Goal: Information Seeking & Learning: Learn about a topic

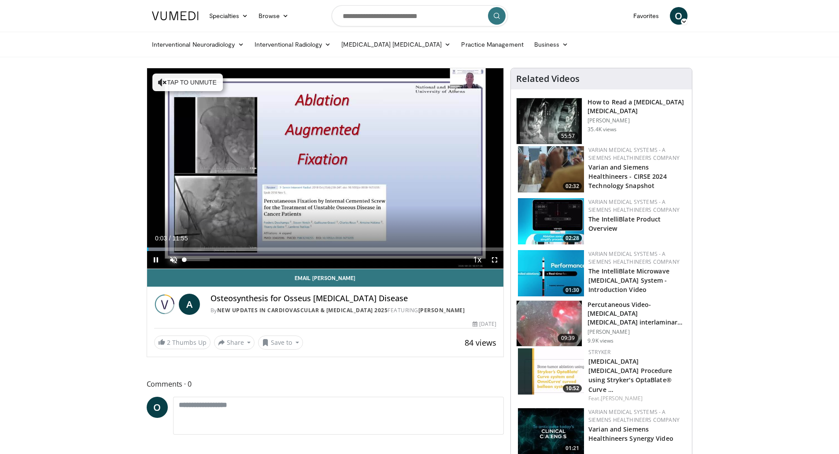
click at [172, 257] on span "Video Player" at bounding box center [174, 260] width 18 height 18
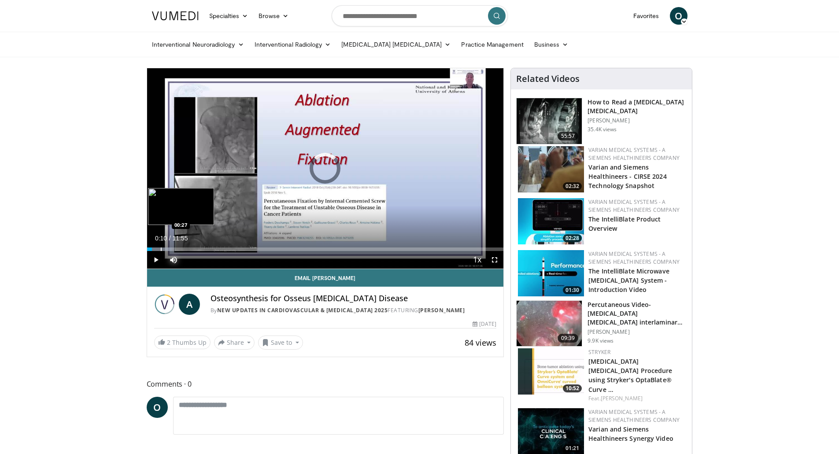
click at [161, 248] on div "Progress Bar" at bounding box center [161, 250] width 1 height 4
drag, startPoint x: 160, startPoint y: 249, endPoint x: 214, endPoint y: 249, distance: 54.2
click at [214, 249] on div "Progress Bar" at bounding box center [214, 250] width 1 height 4
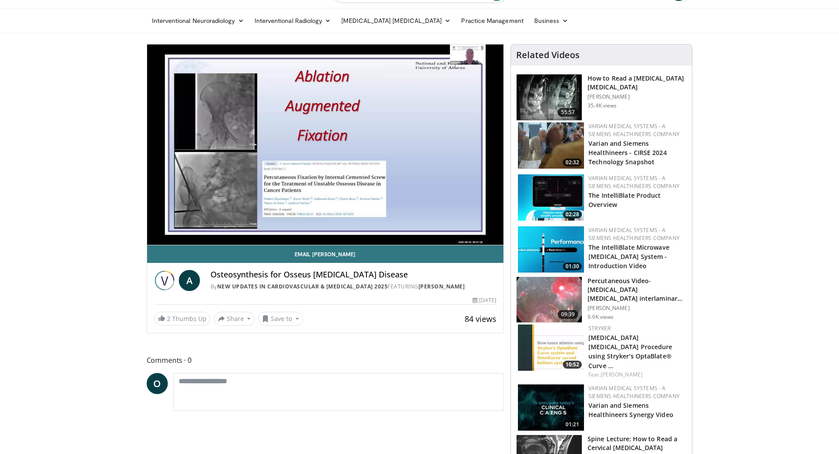
scroll to position [44, 0]
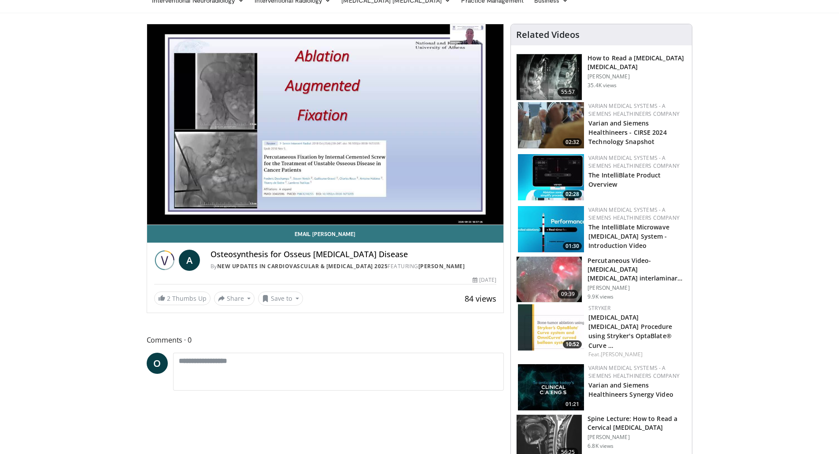
click at [556, 324] on img at bounding box center [551, 327] width 66 height 46
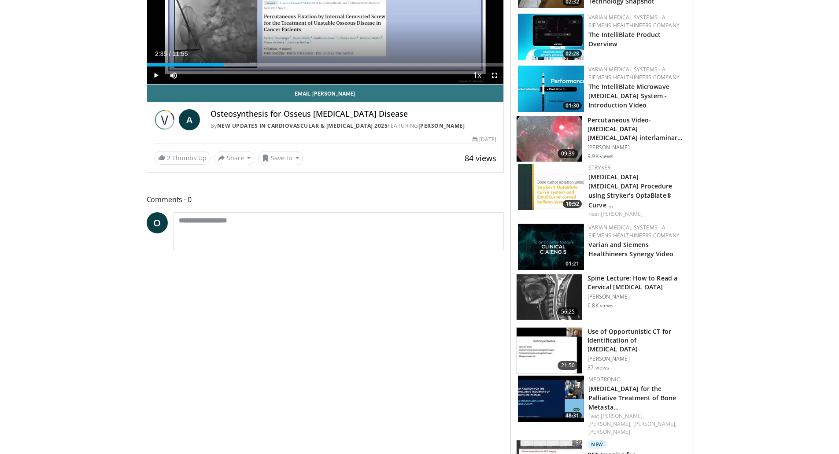
scroll to position [220, 0]
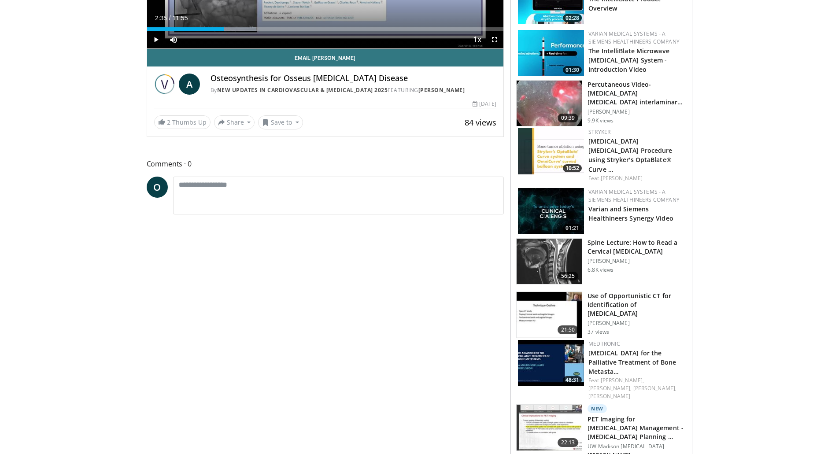
click at [539, 347] on img at bounding box center [551, 363] width 66 height 46
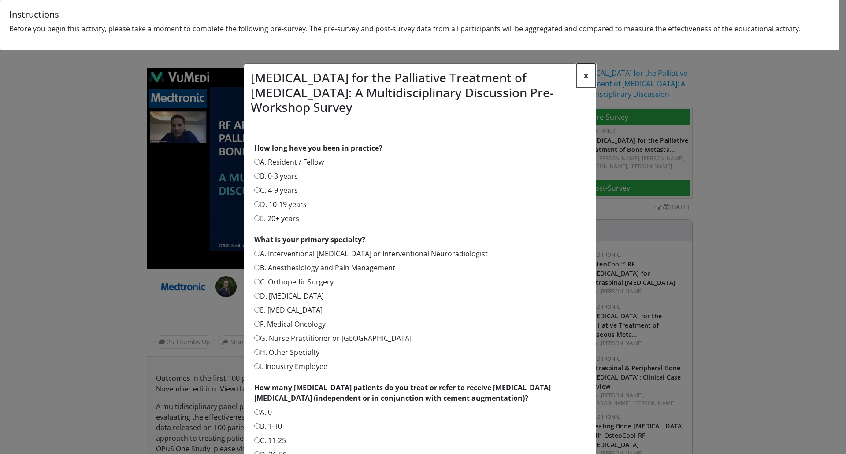
click at [584, 74] on button "×" at bounding box center [585, 76] width 19 height 24
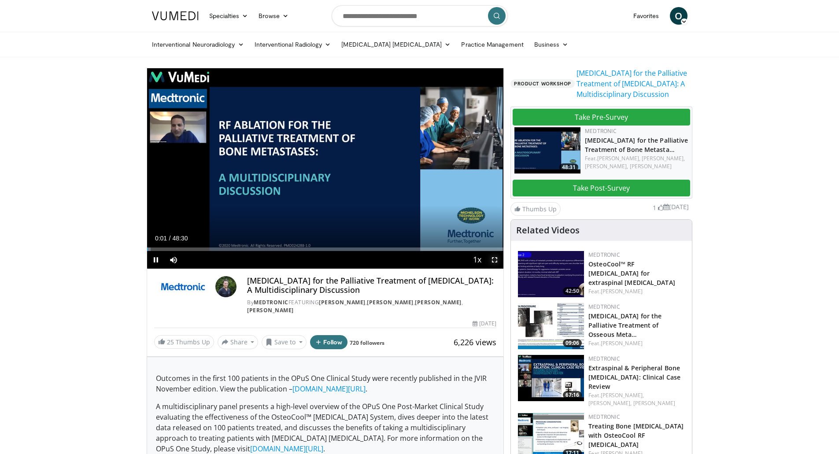
click at [491, 259] on span "Video Player" at bounding box center [495, 260] width 18 height 18
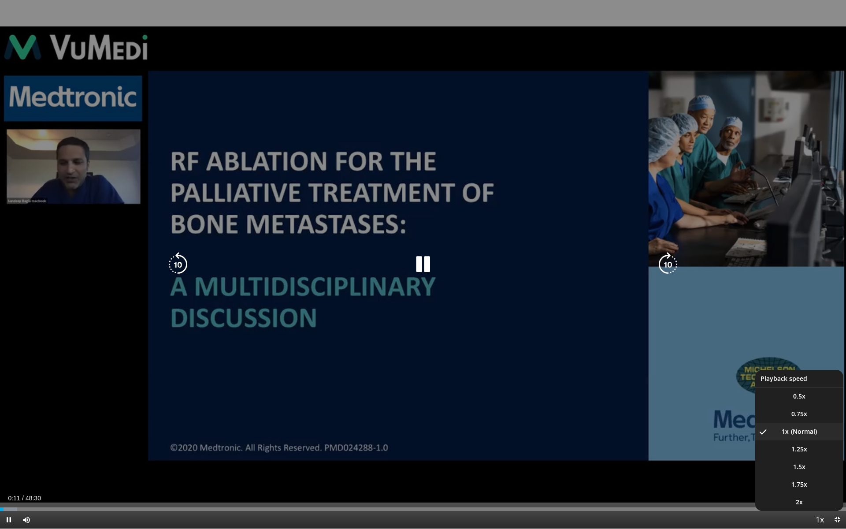
click at [821, 454] on span "Video Player" at bounding box center [819, 520] width 12 height 18
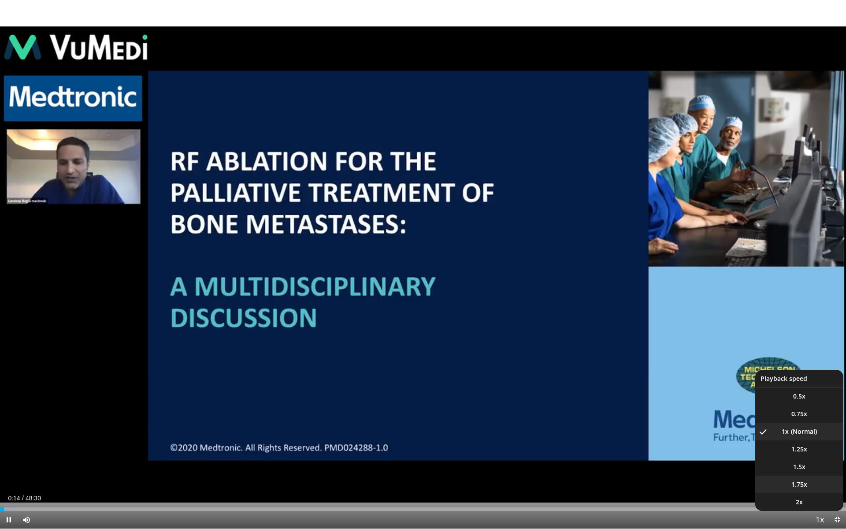
click at [806, 454] on li "1.75x" at bounding box center [799, 484] width 88 height 18
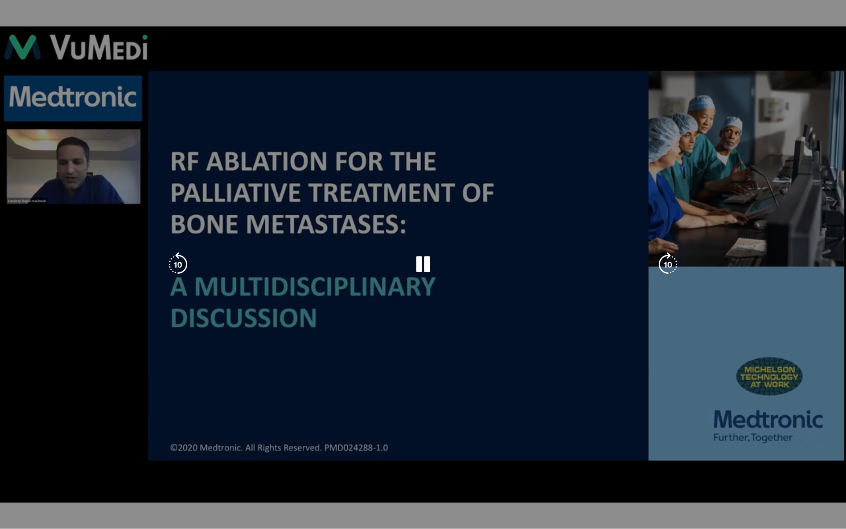
click at [44, 454] on div "10 seconds Tap to unmute" at bounding box center [423, 264] width 846 height 528
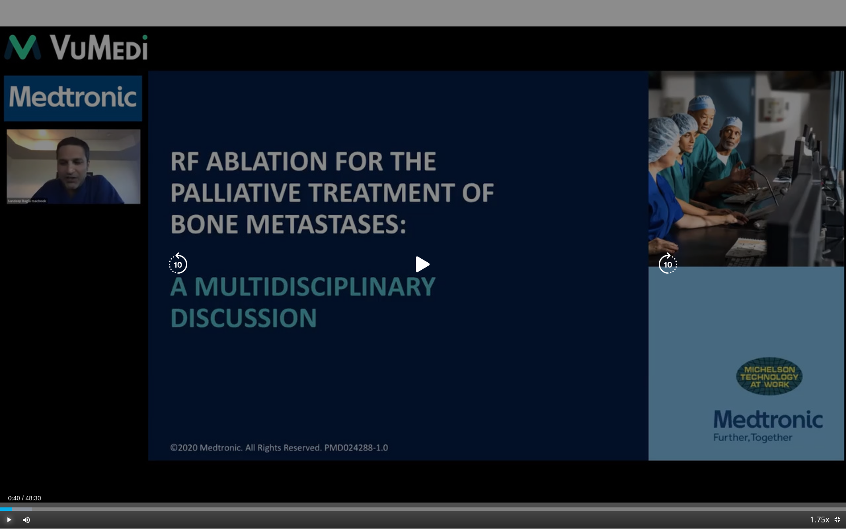
click at [10, 454] on span "Video Player" at bounding box center [9, 520] width 18 height 18
click at [665, 265] on icon "Video Player" at bounding box center [668, 264] width 25 height 25
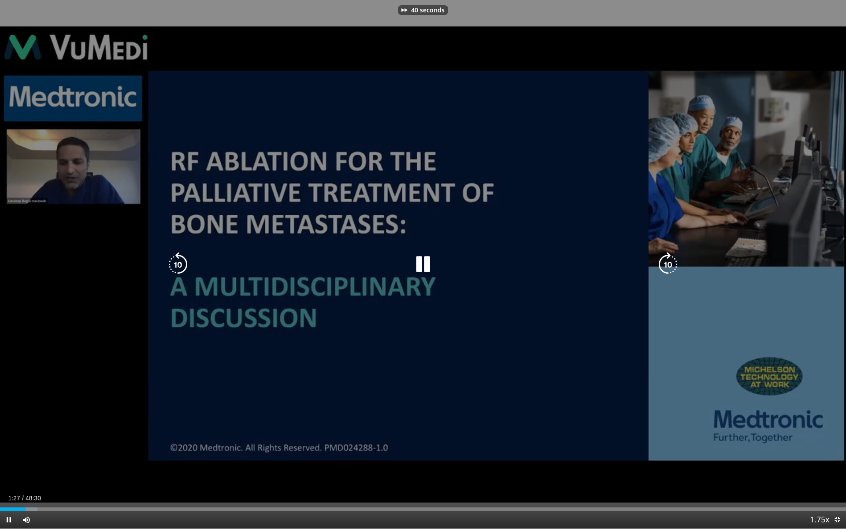
click at [665, 265] on icon "Video Player" at bounding box center [668, 264] width 25 height 25
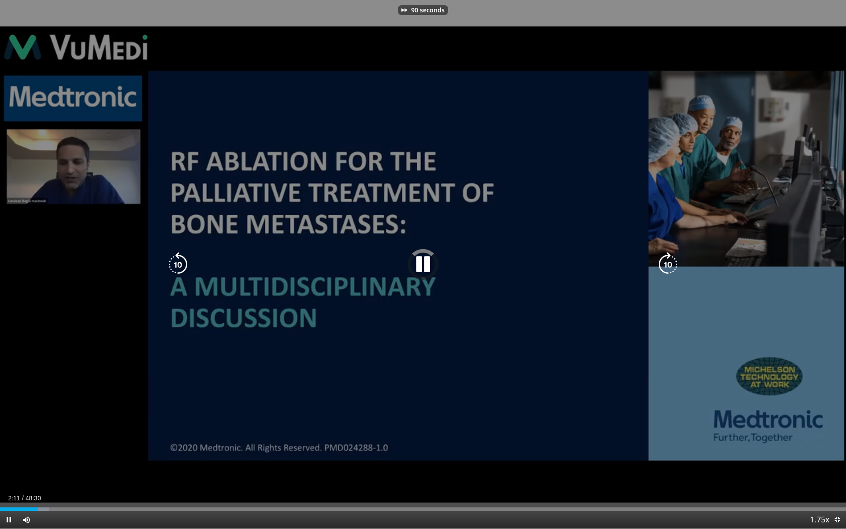
click at [665, 265] on icon "Video Player" at bounding box center [668, 264] width 25 height 25
click at [666, 264] on icon "Video Player" at bounding box center [668, 264] width 25 height 25
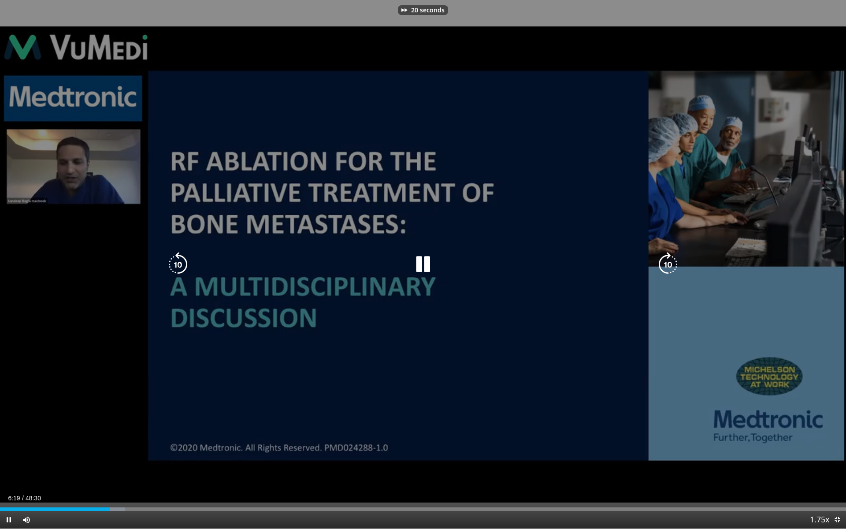
click at [666, 264] on icon "Video Player" at bounding box center [668, 264] width 25 height 25
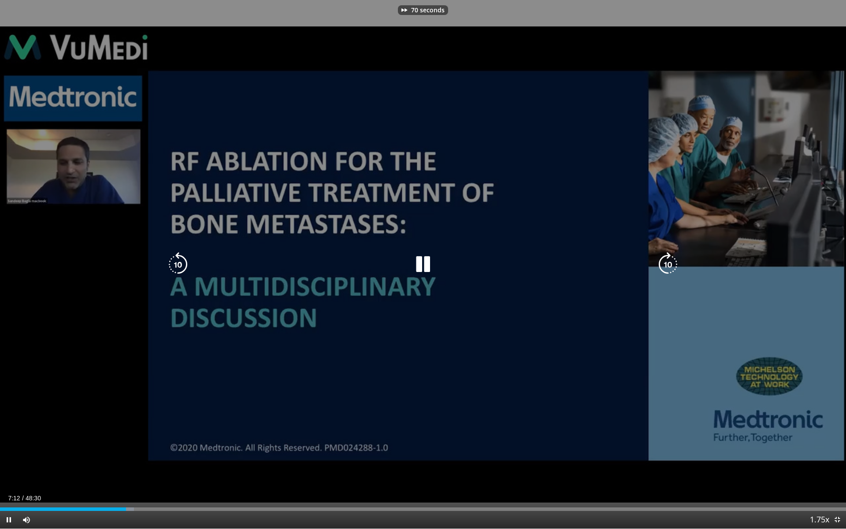
click at [666, 264] on icon "Video Player" at bounding box center [668, 264] width 25 height 25
click at [182, 258] on icon "Video Player" at bounding box center [178, 264] width 25 height 25
click at [613, 215] on div "10 seconds Tap to unmute" at bounding box center [423, 264] width 846 height 528
click at [611, 216] on div "10 seconds Tap to unmute" at bounding box center [423, 264] width 846 height 528
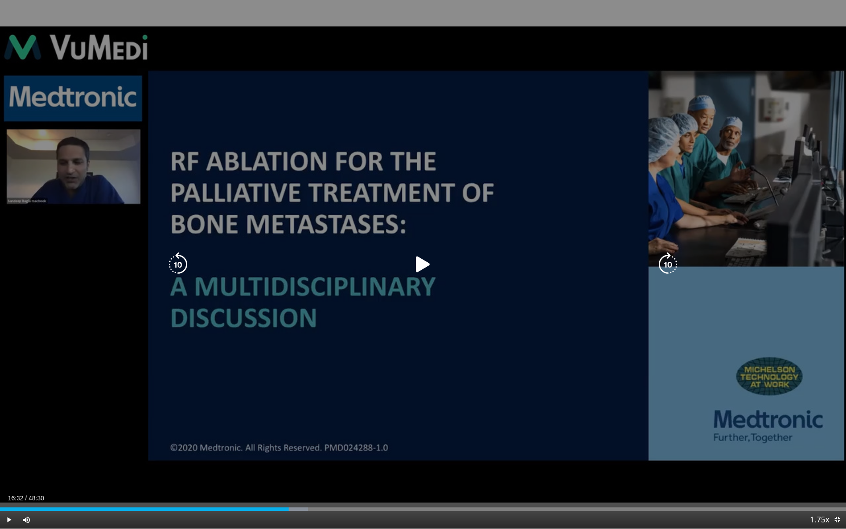
click at [427, 265] on icon "Video Player" at bounding box center [423, 264] width 25 height 25
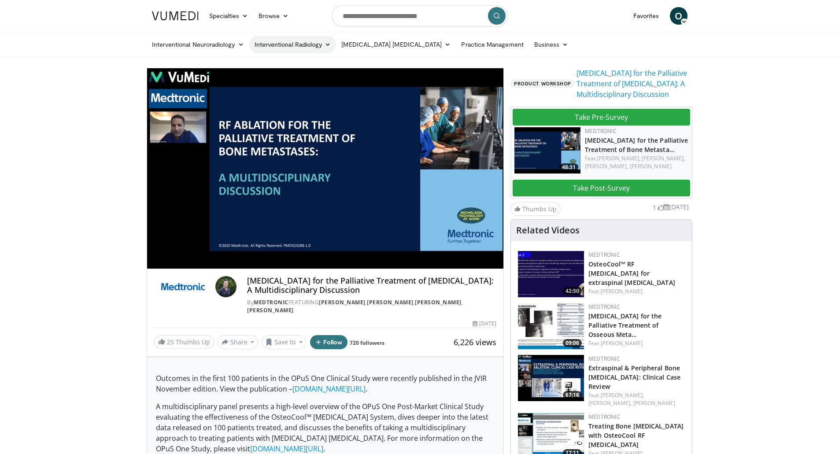
click at [326, 41] on link "Interventional Radiology" at bounding box center [292, 45] width 87 height 18
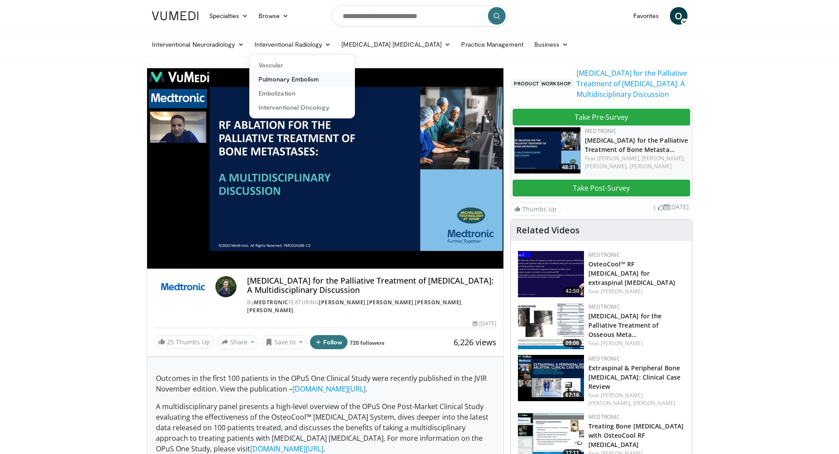
click at [290, 82] on link "Pulmonary Embolism" at bounding box center [302, 79] width 105 height 14
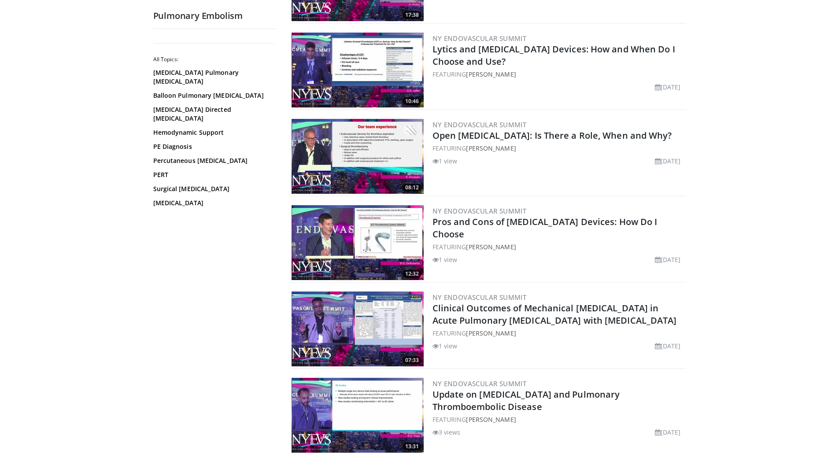
scroll to position [397, 0]
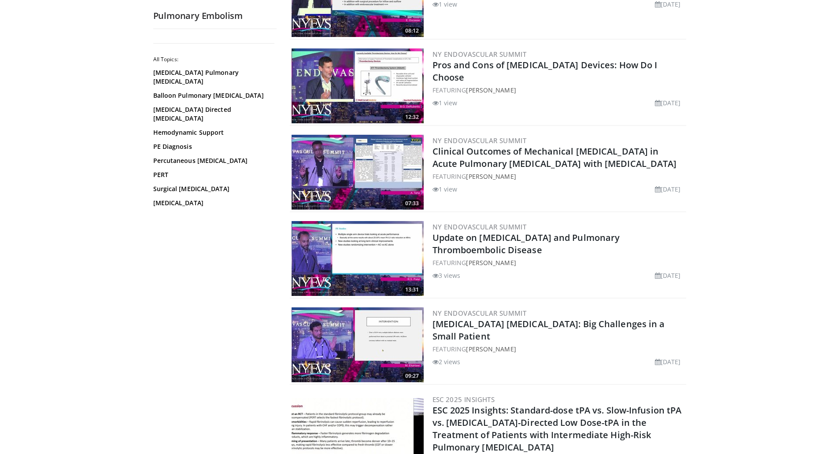
click at [321, 329] on img at bounding box center [358, 345] width 132 height 75
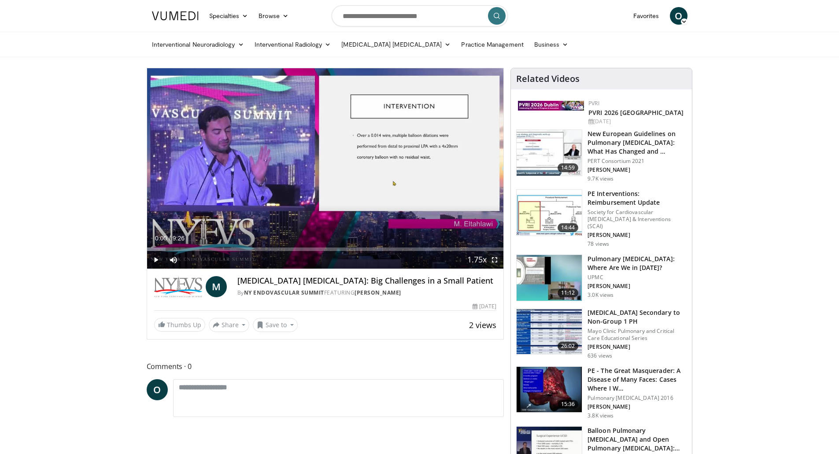
click at [497, 258] on span "Video Player" at bounding box center [495, 260] width 18 height 18
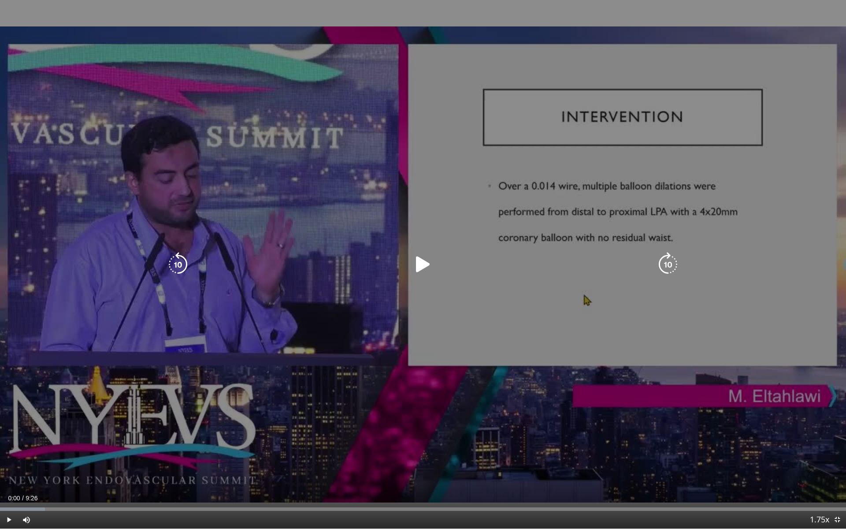
click at [422, 259] on icon "Video Player" at bounding box center [423, 264] width 25 height 25
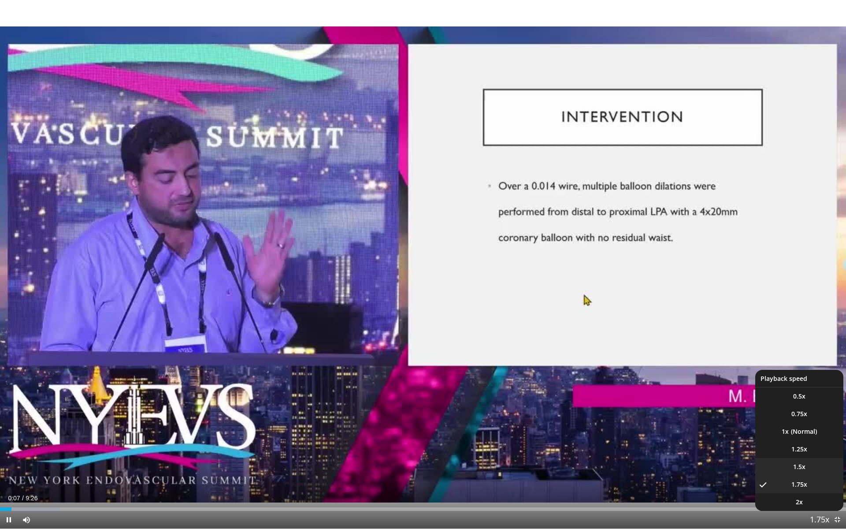
click at [803, 454] on span "1.5x" at bounding box center [799, 466] width 12 height 9
click at [817, 447] on li "1.25x" at bounding box center [799, 449] width 88 height 18
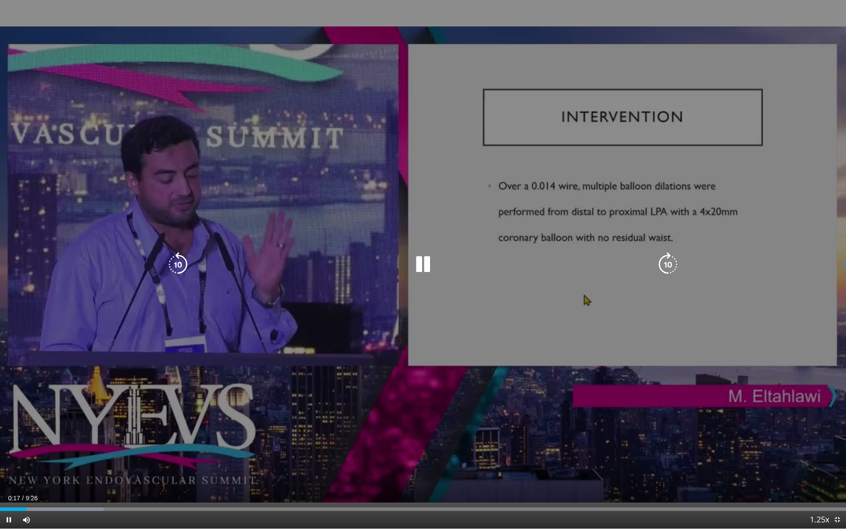
click at [542, 356] on div "10 seconds Tap to unmute" at bounding box center [423, 264] width 846 height 528
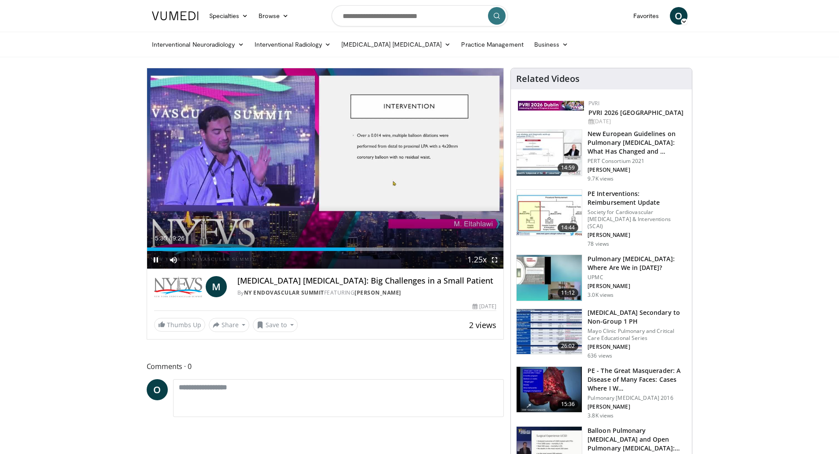
click at [497, 260] on span "Video Player" at bounding box center [495, 260] width 18 height 18
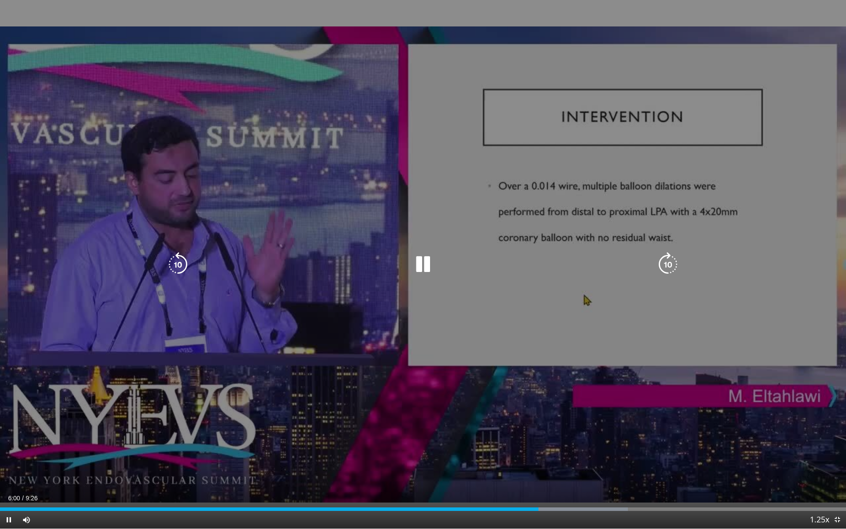
click at [427, 269] on icon "Video Player" at bounding box center [423, 264] width 25 height 25
